Goal: Task Accomplishment & Management: Use online tool/utility

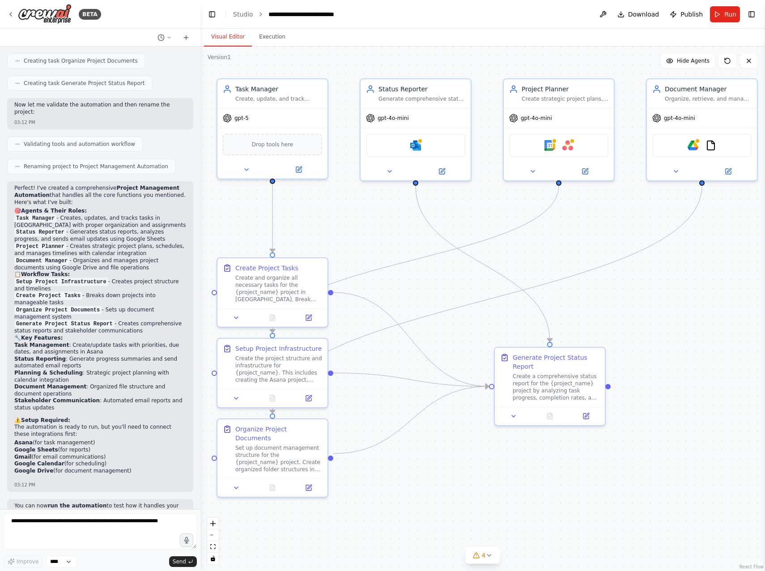
drag, startPoint x: 560, startPoint y: 477, endPoint x: 523, endPoint y: 497, distance: 41.4
click at [523, 497] on div ".deletable-edge-delete-btn { width: 20px; height: 20px; border: 0px solid #ffff…" at bounding box center [482, 309] width 564 height 524
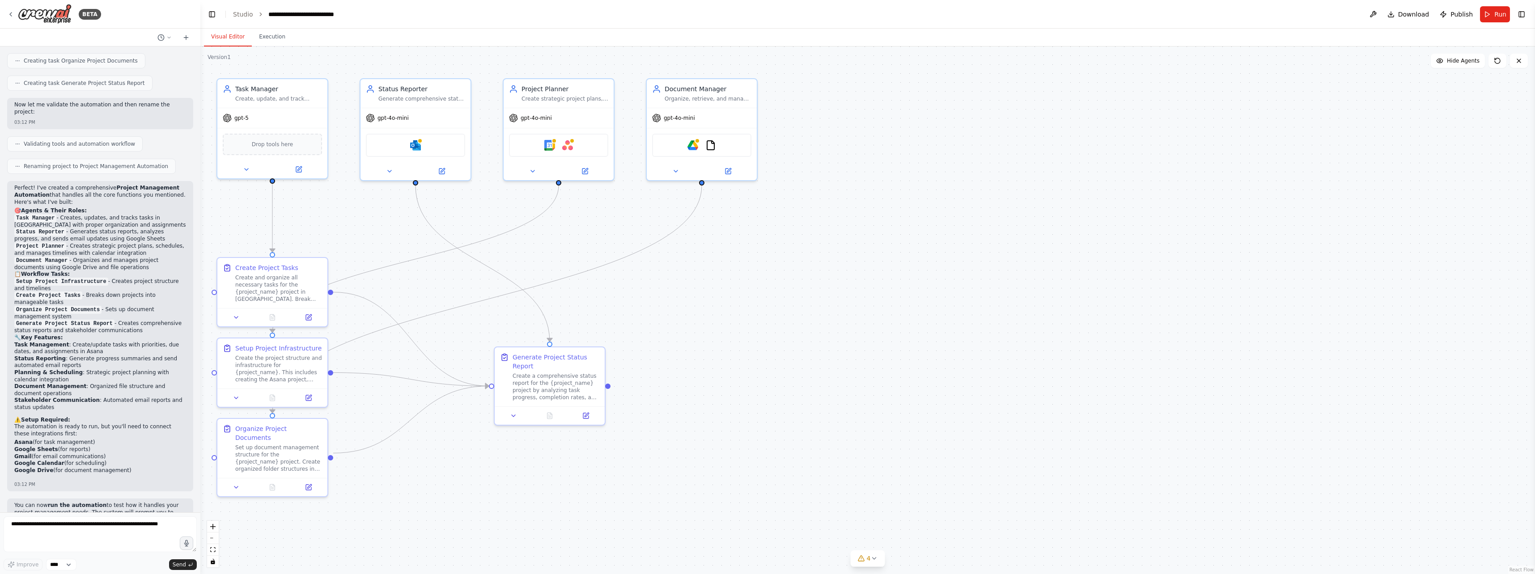
scroll to position [1308, 0]
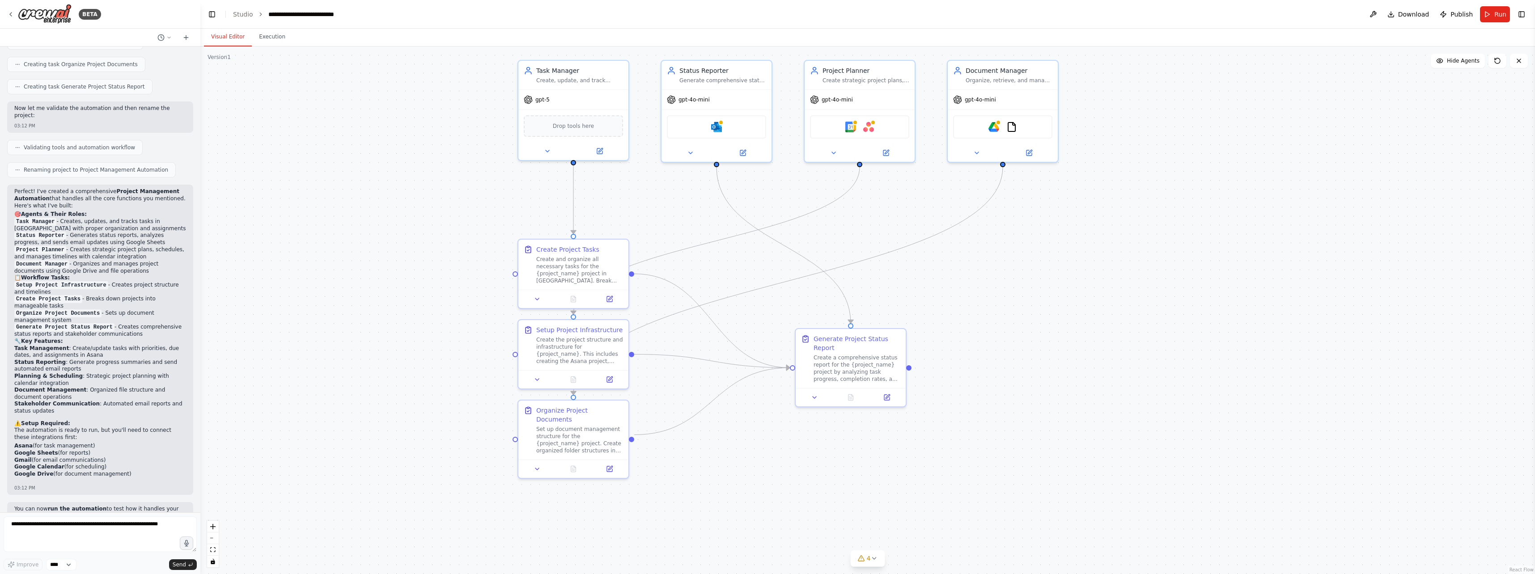
drag, startPoint x: 766, startPoint y: 474, endPoint x: 1067, endPoint y: 455, distance: 301.6
click at [764, 455] on div ".deletable-edge-delete-btn { width: 20px; height: 20px; border: 0px solid #ffff…" at bounding box center [867, 311] width 1335 height 528
click at [764, 151] on button at bounding box center [886, 151] width 51 height 11
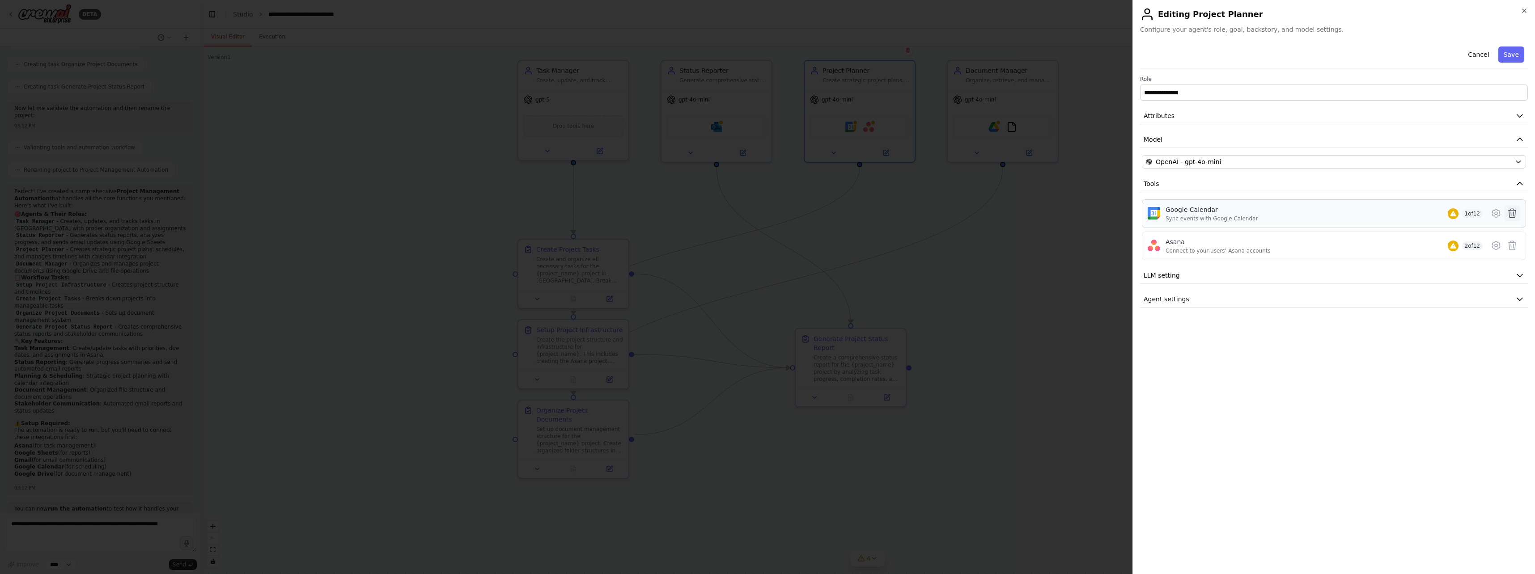
click at [764, 214] on icon at bounding box center [1512, 213] width 11 height 11
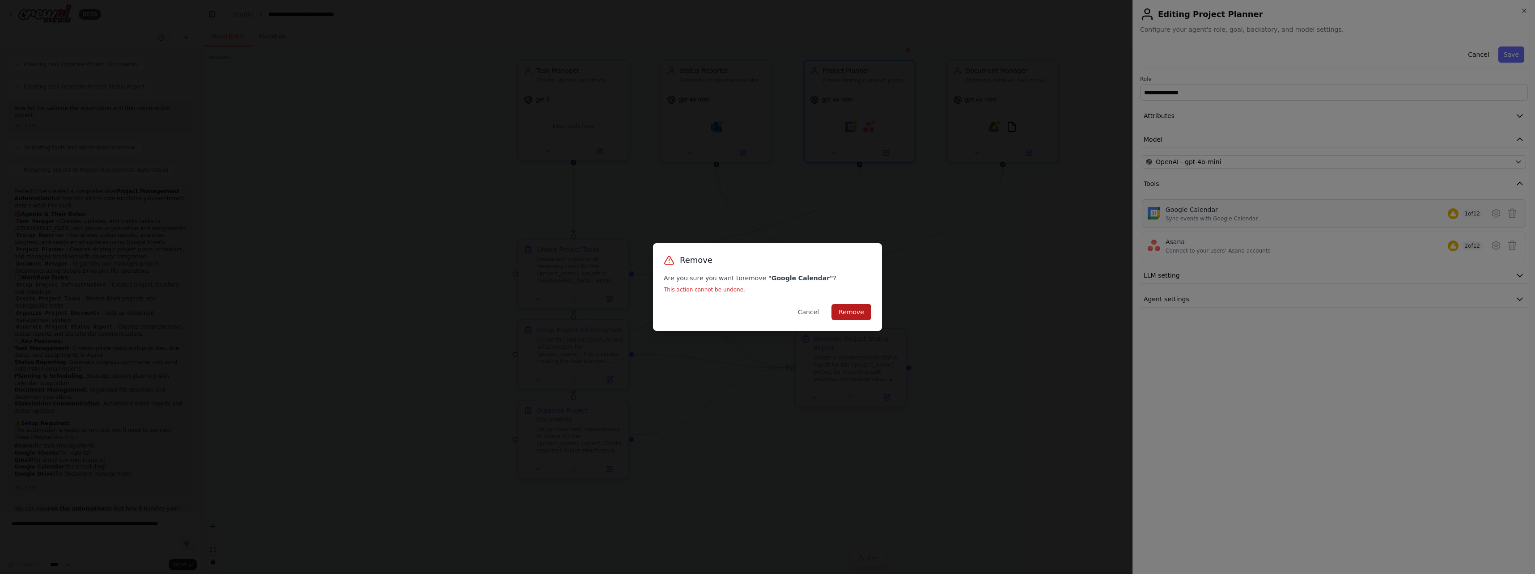
click at [764, 312] on button "Remove" at bounding box center [851, 312] width 40 height 16
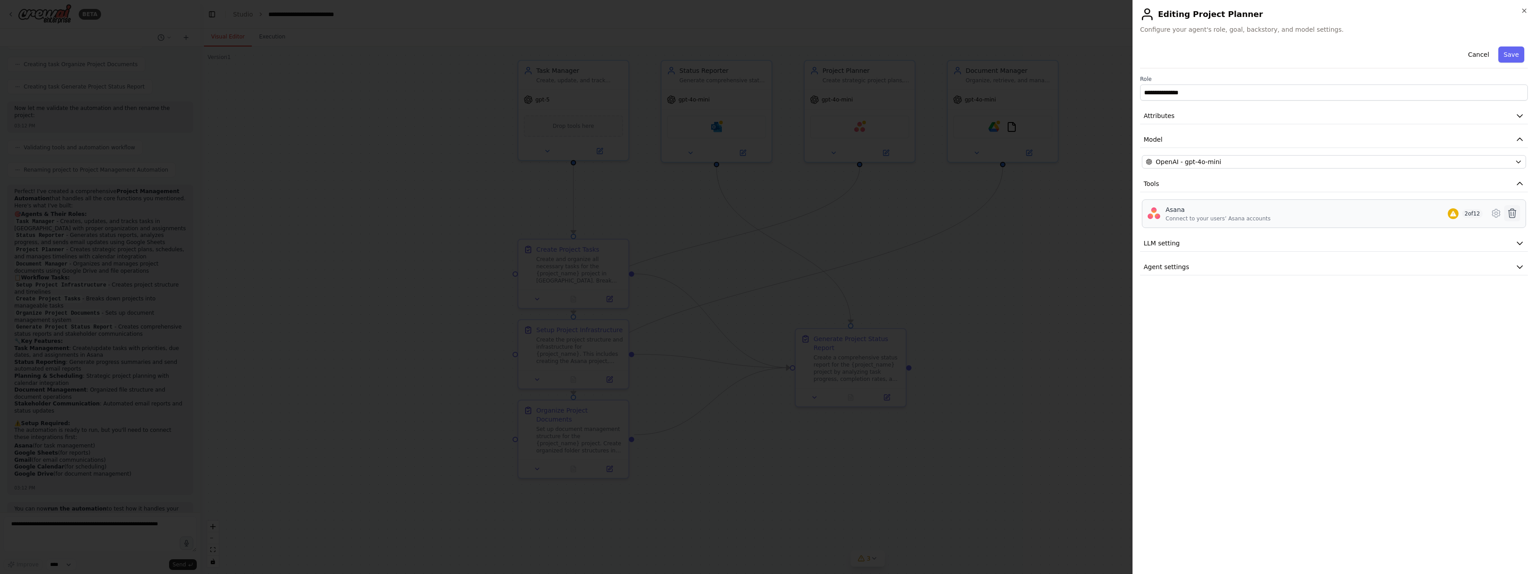
click at [764, 210] on icon at bounding box center [1513, 213] width 8 height 9
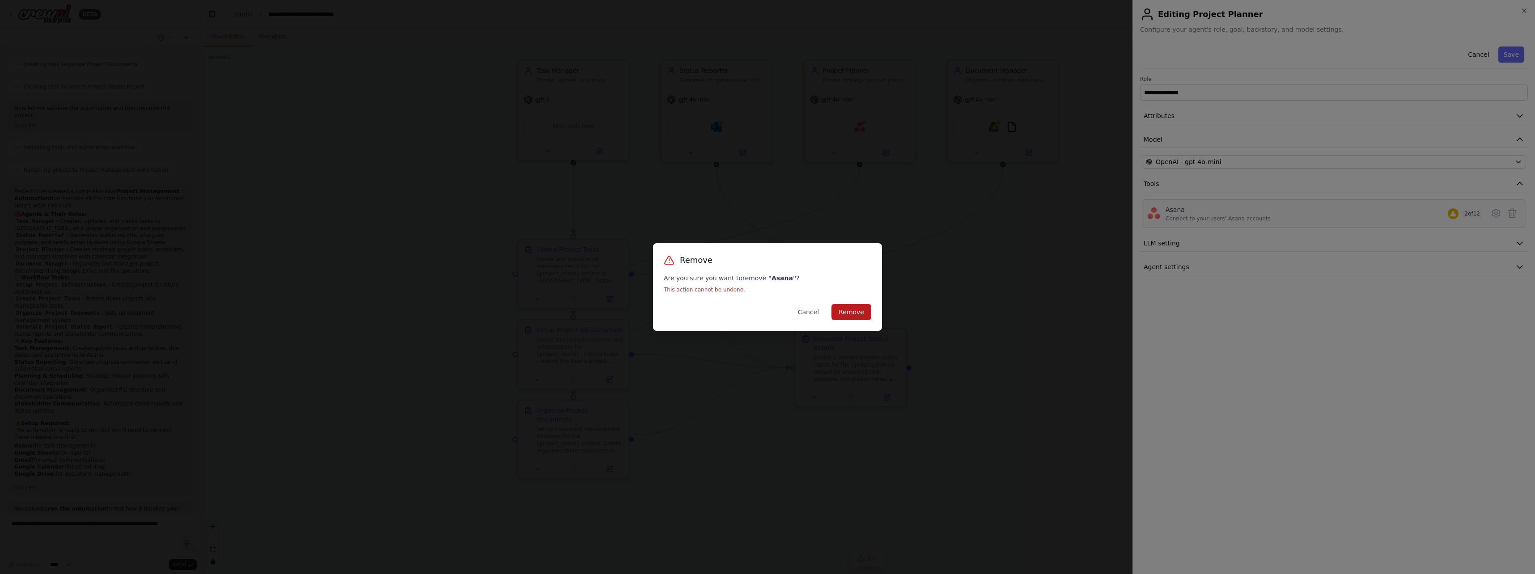
drag, startPoint x: 852, startPoint y: 314, endPoint x: 858, endPoint y: 314, distance: 5.8
click at [764, 314] on button "Remove" at bounding box center [851, 312] width 40 height 16
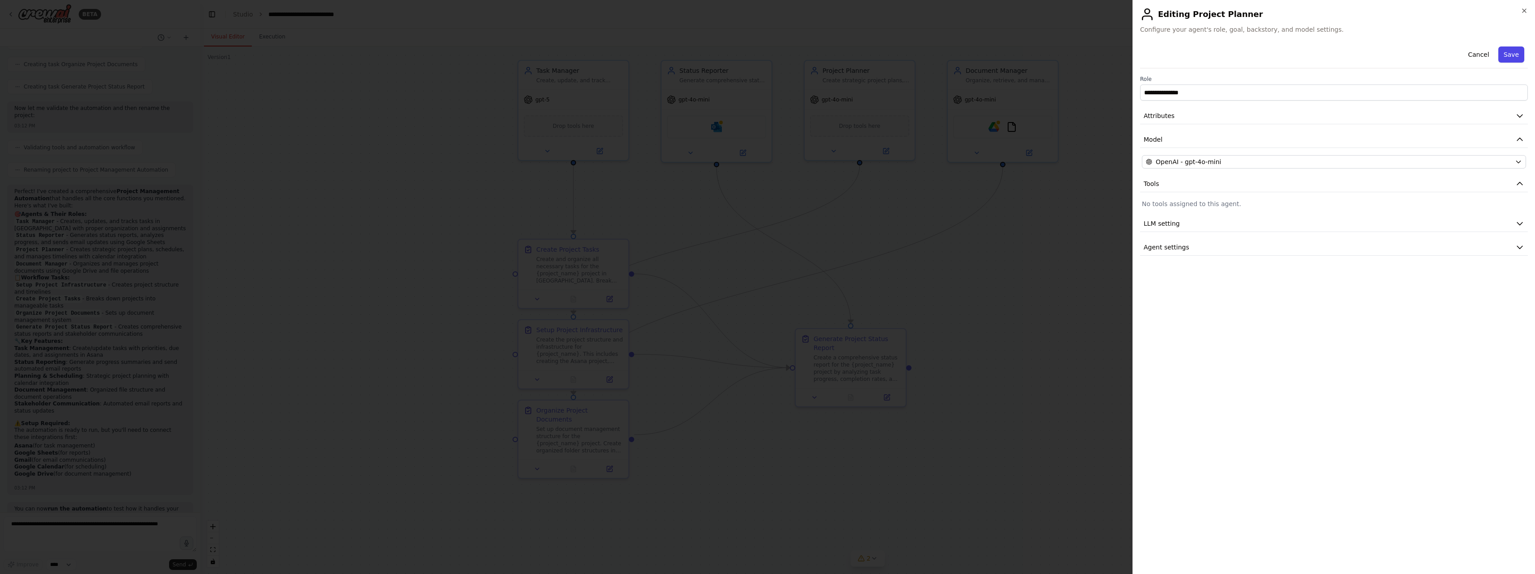
click at [764, 55] on button "Save" at bounding box center [1511, 55] width 26 height 16
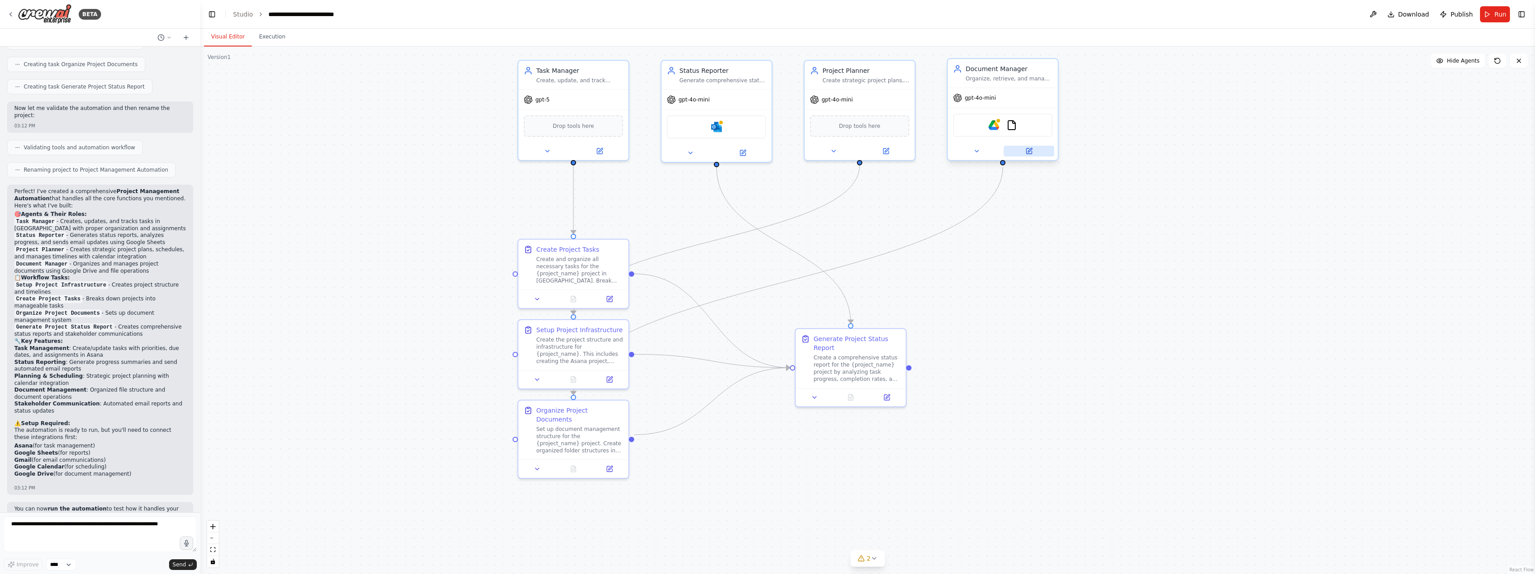
click at [764, 155] on button at bounding box center [1029, 151] width 51 height 11
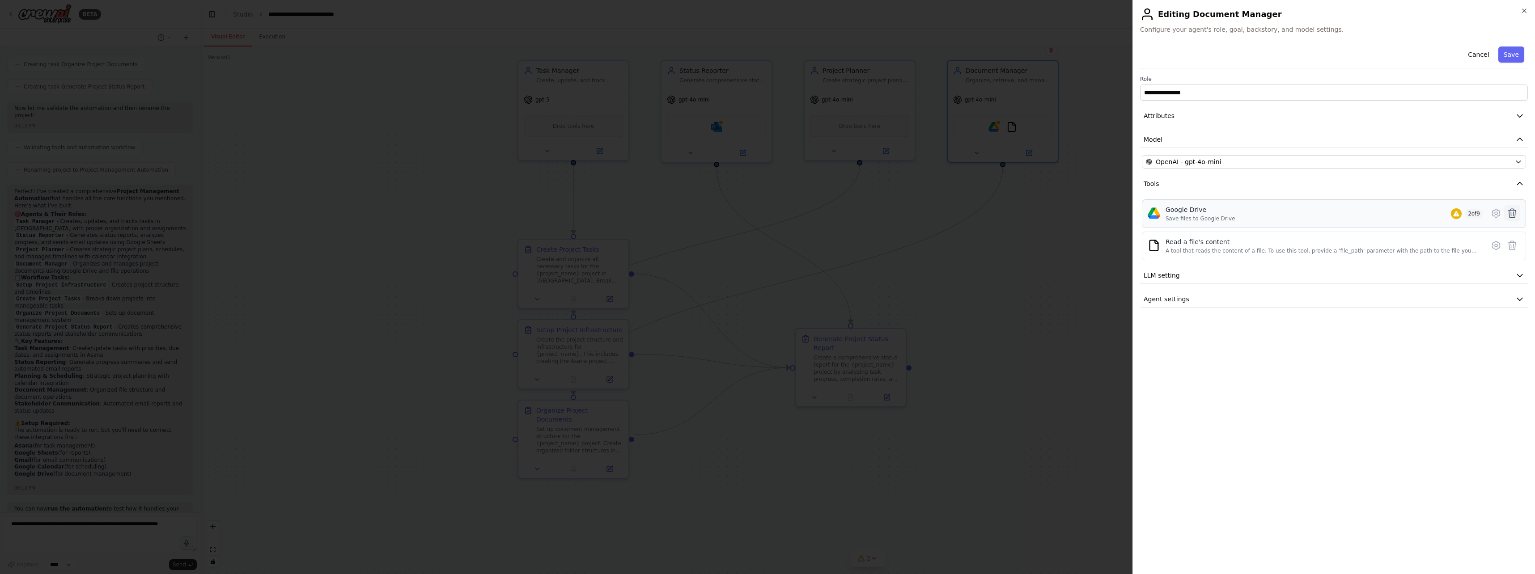
click at [764, 210] on icon at bounding box center [1513, 213] width 8 height 9
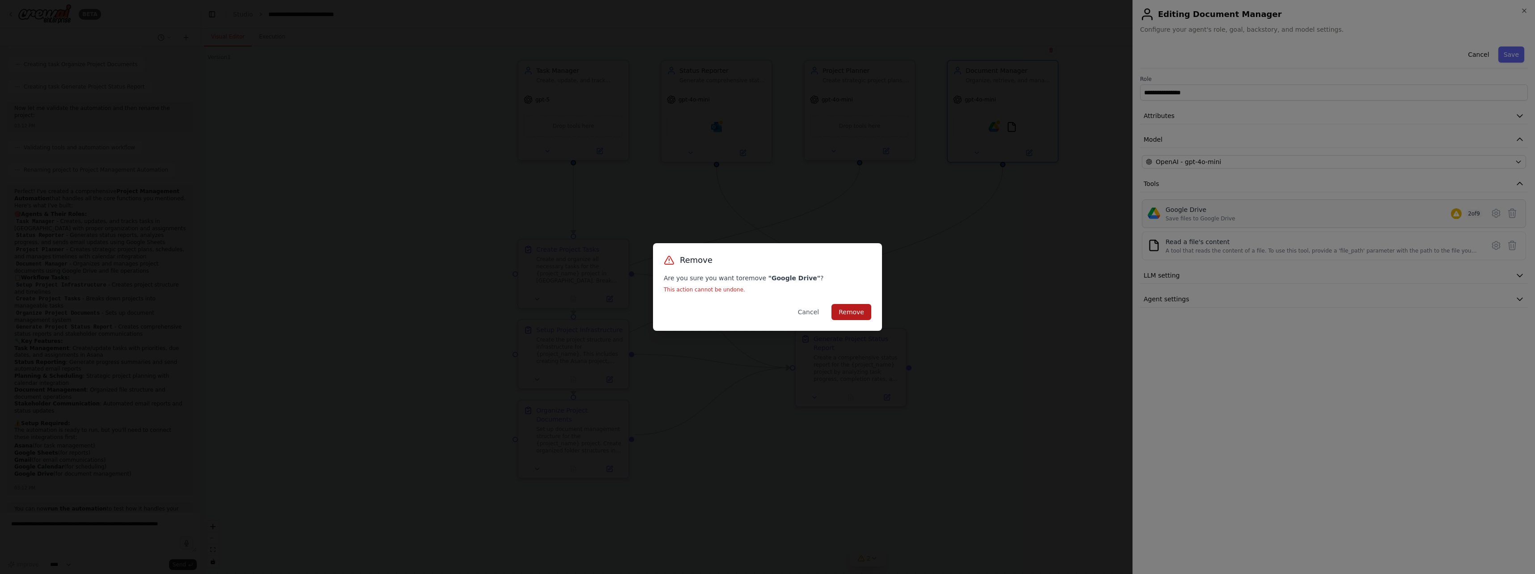
click at [764, 315] on button "Remove" at bounding box center [851, 312] width 40 height 16
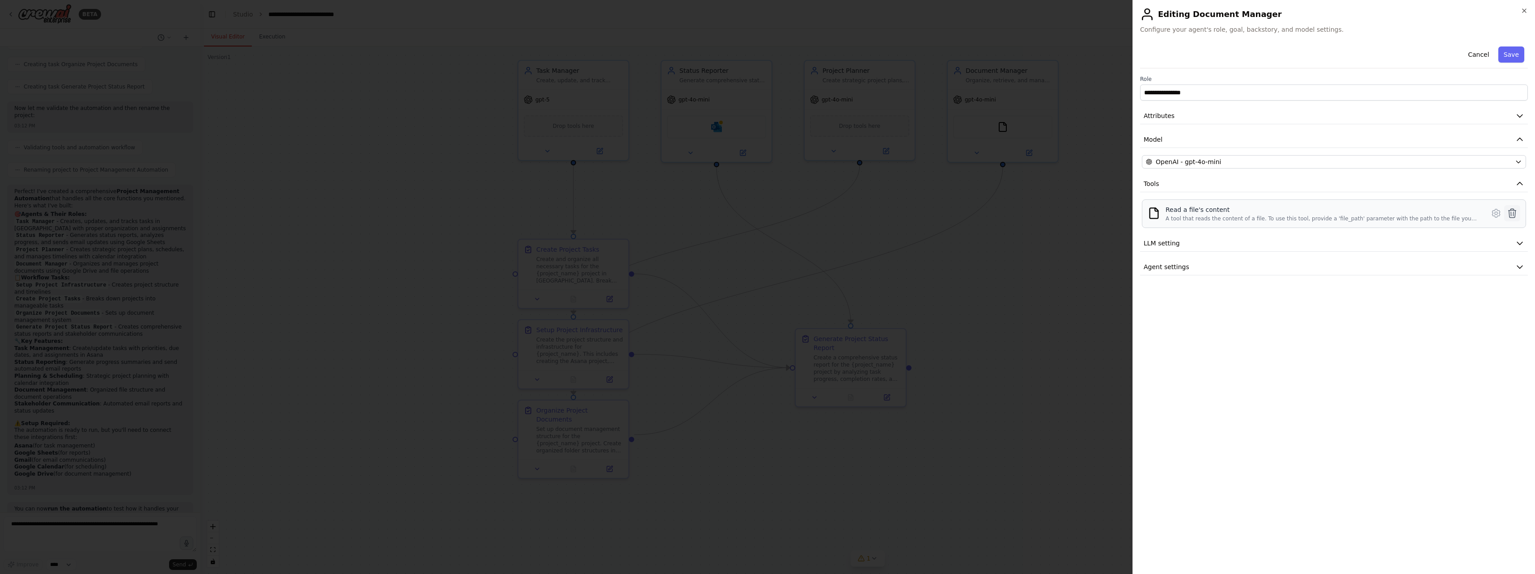
click at [764, 217] on icon at bounding box center [1512, 213] width 11 height 11
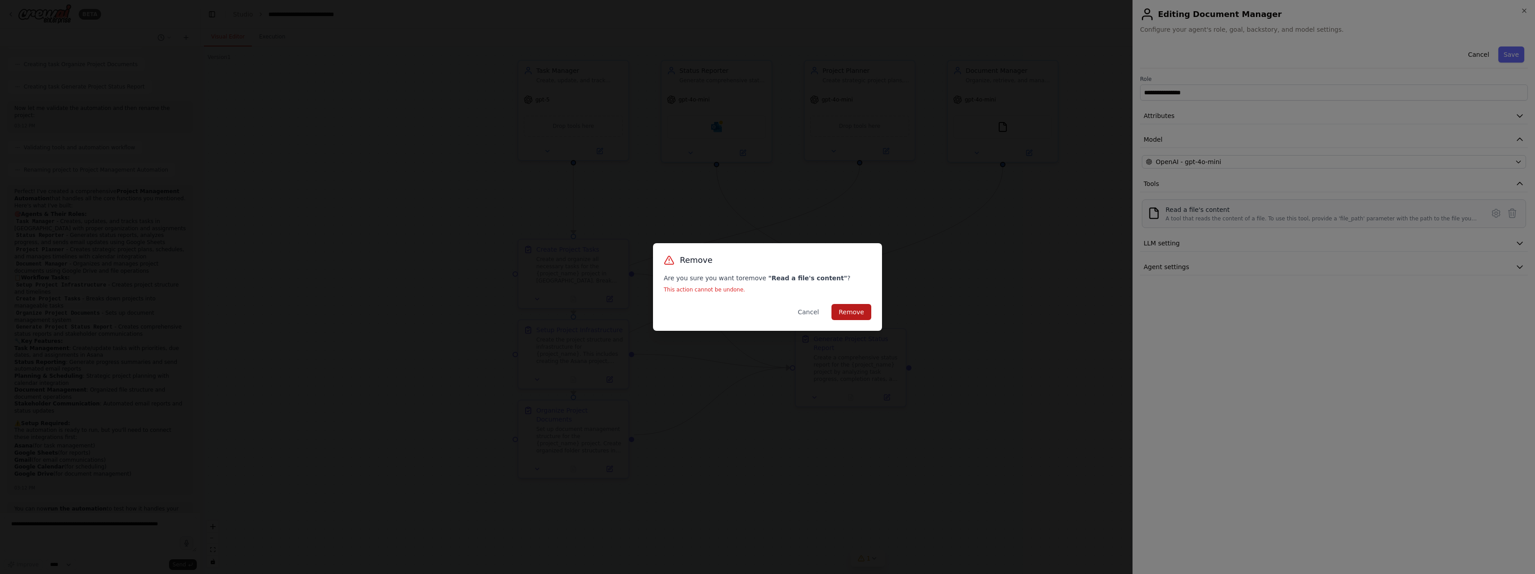
click at [764, 318] on button "Remove" at bounding box center [851, 312] width 40 height 16
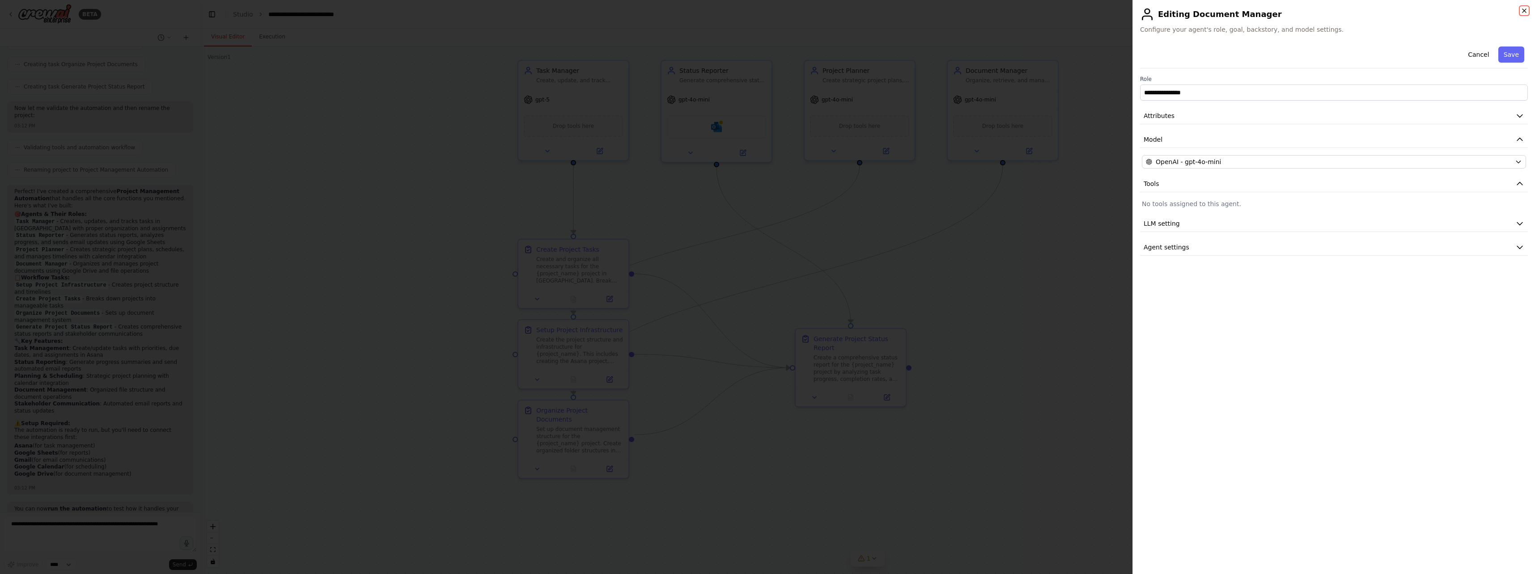
click at [764, 8] on icon "button" at bounding box center [1524, 10] width 7 height 7
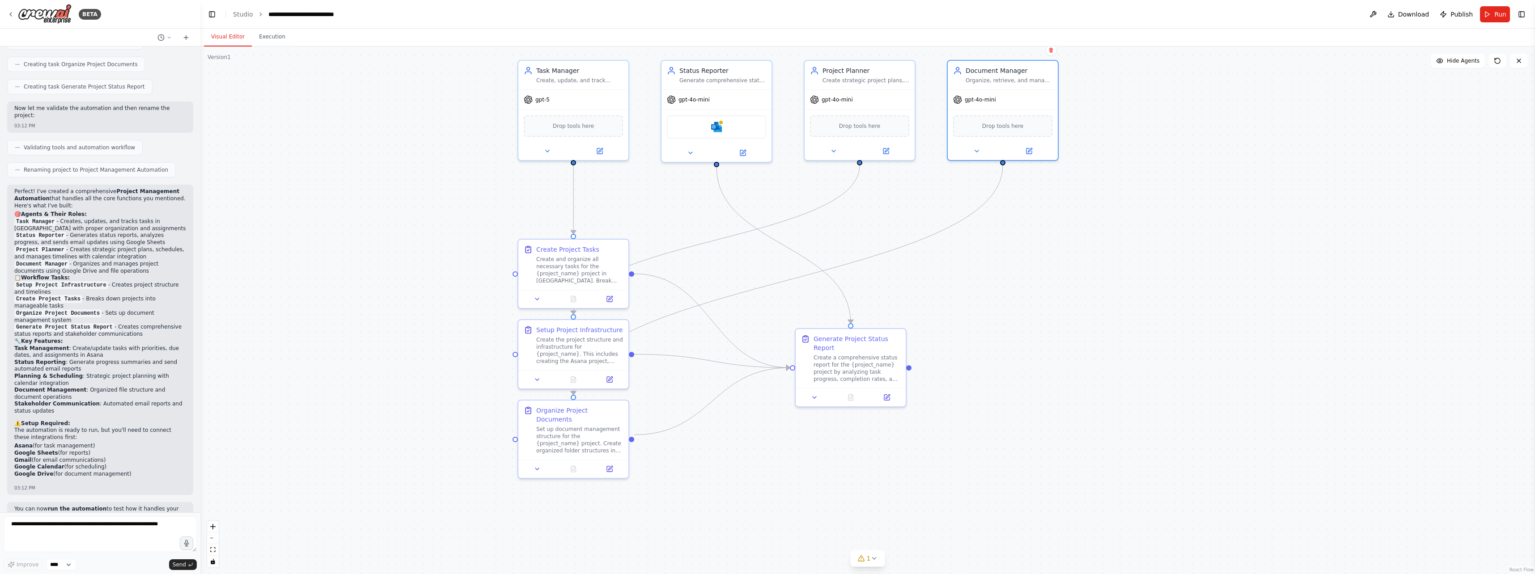
click at [764, 188] on div ".deletable-edge-delete-btn { width: 20px; height: 20px; border: 0px solid #ffff…" at bounding box center [867, 311] width 1335 height 528
click at [764, 128] on div "Drop tools here" at bounding box center [859, 124] width 99 height 21
click at [764, 144] on div ".deletable-edge-delete-btn { width: 20px; height: 20px; border: 0px solid #ffff…" at bounding box center [867, 311] width 1335 height 528
click at [764, 328] on div ".deletable-edge-delete-btn { width: 20px; height: 20px; border: 0px solid #ffff…" at bounding box center [867, 311] width 1335 height 528
click at [764, 360] on div "Create a comprehensive status report for the {project_name} project by analyzin…" at bounding box center [857, 366] width 87 height 29
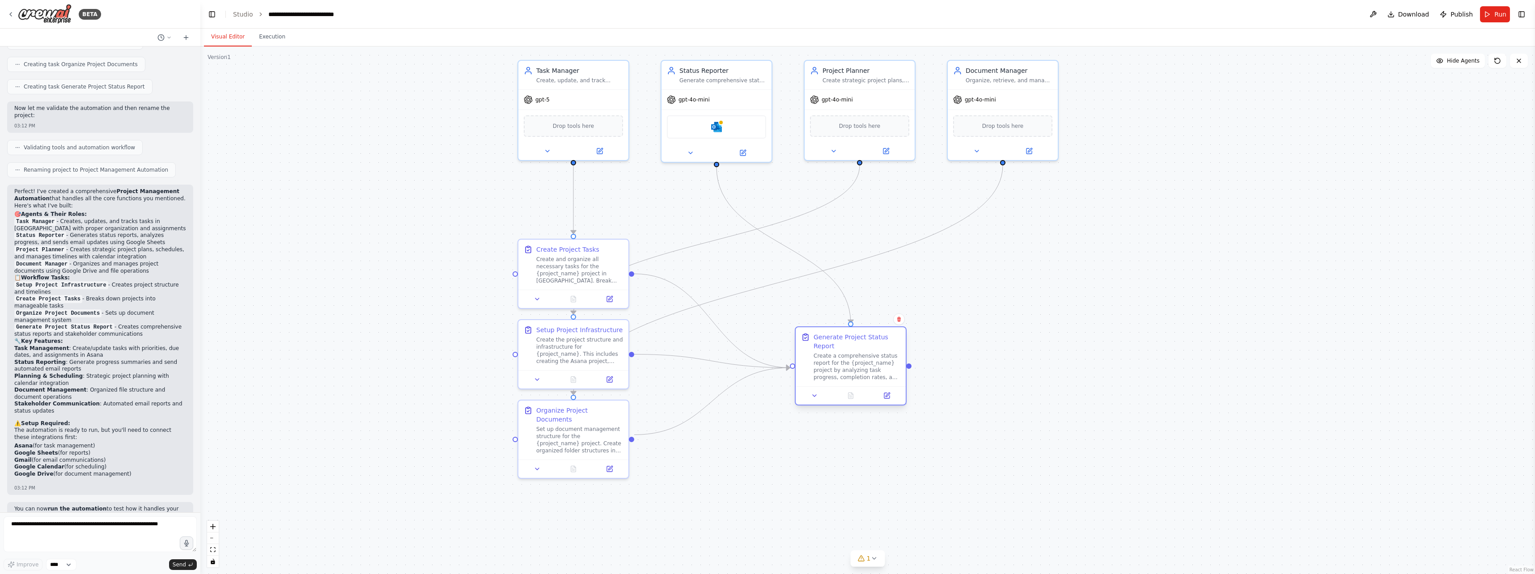
drag, startPoint x: 875, startPoint y: 362, endPoint x: 881, endPoint y: 358, distance: 7.1
click at [764, 358] on div "Create a comprehensive status report for the {project_name} project by analyzin…" at bounding box center [857, 366] width 87 height 29
click at [764, 331] on div ".deletable-edge-delete-btn { width: 20px; height: 20px; border: 0px solid #ffff…" at bounding box center [867, 311] width 1335 height 528
click at [764, 374] on div "Create a comprehensive status report for the {project_name} project by analyzin…" at bounding box center [857, 366] width 87 height 29
click at [764, 327] on div ".deletable-edge-delete-btn { width: 20px; height: 20px; border: 0px solid #ffff…" at bounding box center [867, 311] width 1335 height 528
